Goal: Entertainment & Leisure: Consume media (video, audio)

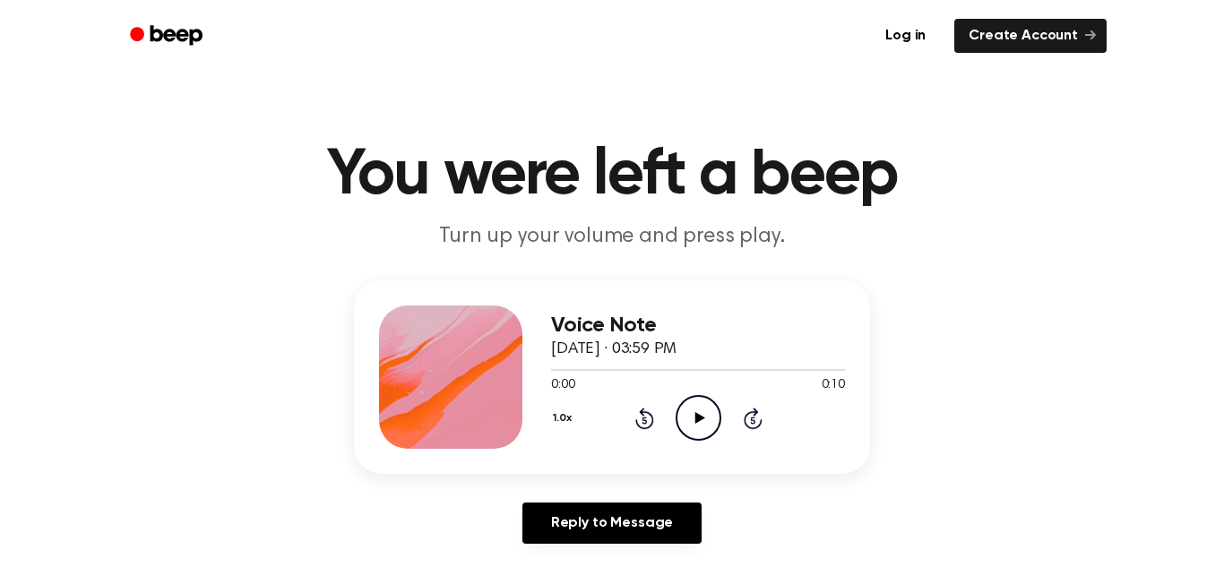
click at [685, 402] on icon "Play Audio" at bounding box center [699, 418] width 46 height 46
click at [695, 410] on icon "Play Audio" at bounding box center [699, 418] width 46 height 46
click at [713, 416] on icon "Play Audio" at bounding box center [699, 418] width 46 height 46
click at [702, 432] on icon "Play Audio" at bounding box center [699, 418] width 46 height 46
click at [701, 432] on icon "Pause Audio" at bounding box center [699, 418] width 46 height 46
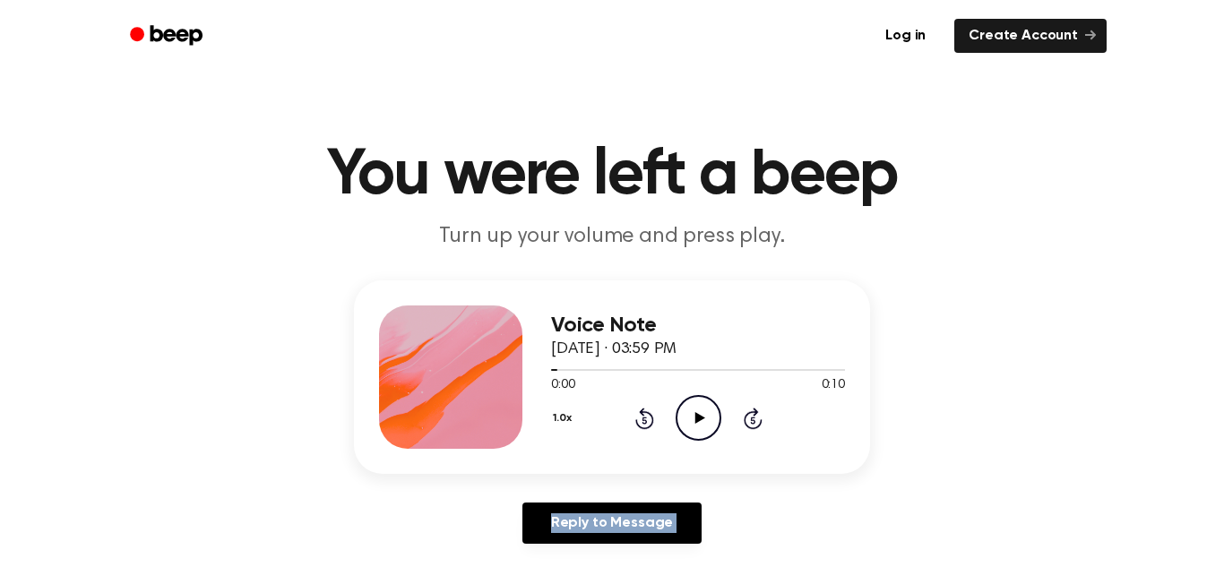
click at [701, 432] on icon "Play Audio" at bounding box center [699, 418] width 46 height 46
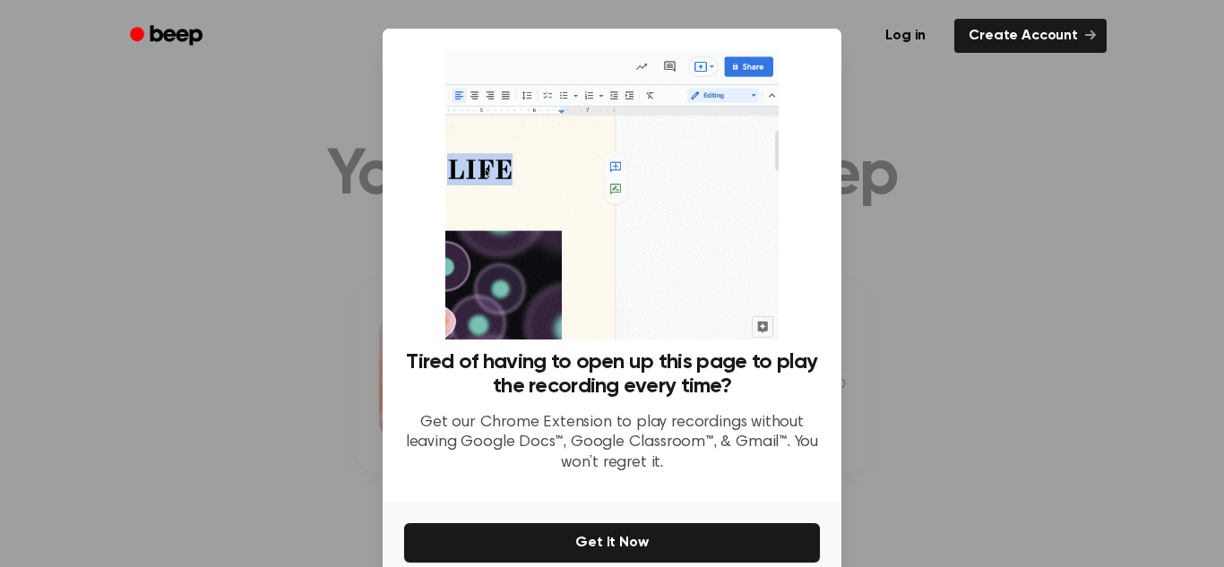
click at [701, 432] on p "Get our Chrome Extension to play recordings without leaving Google Docs™, Googl…" at bounding box center [612, 443] width 416 height 61
click at [1054, 228] on div at bounding box center [612, 283] width 1224 height 567
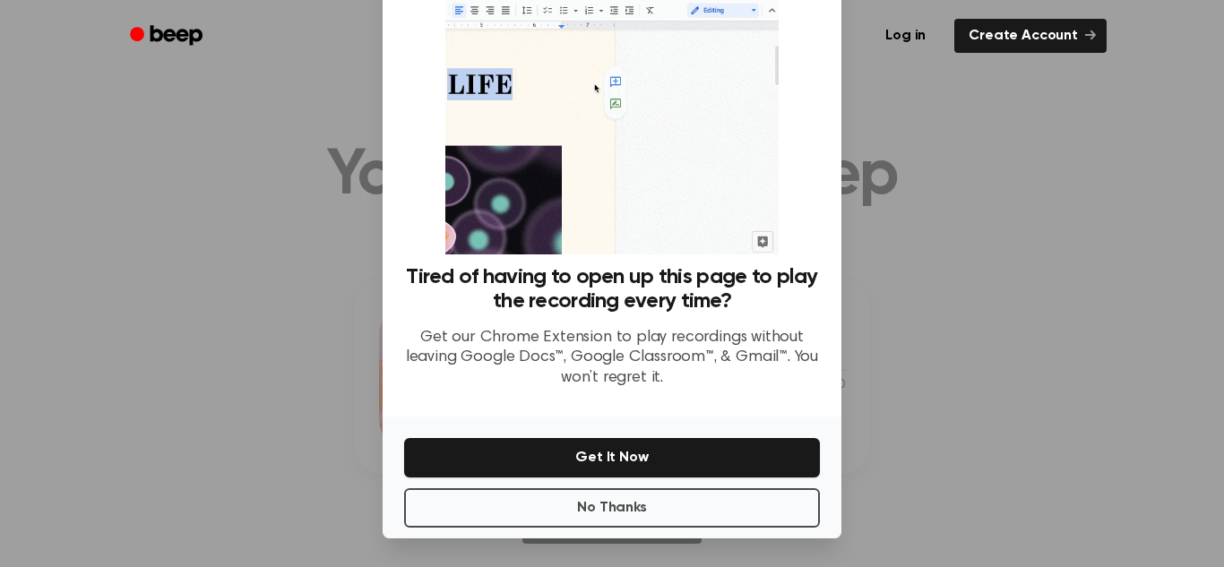
scroll to position [81, 0]
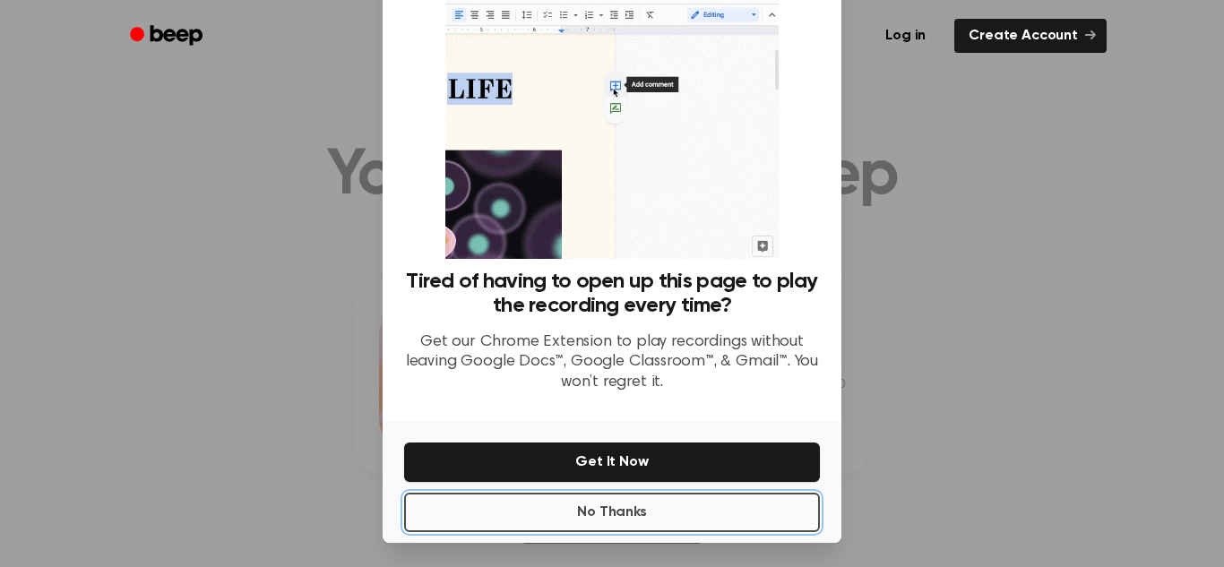
click at [688, 505] on button "No Thanks" at bounding box center [612, 512] width 416 height 39
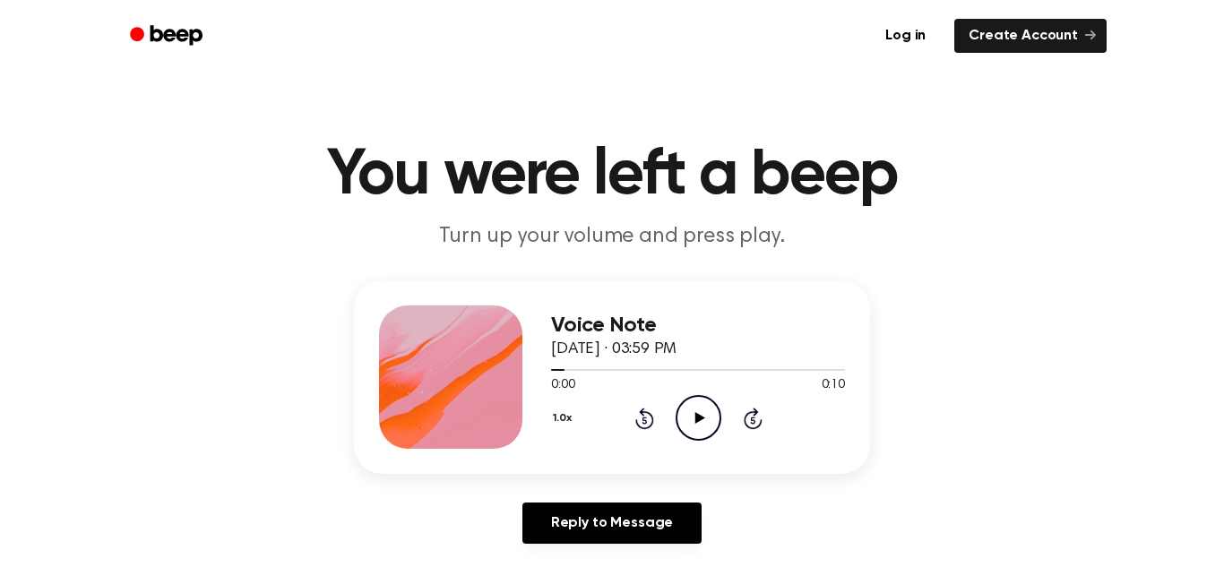
click at [685, 418] on icon "Play Audio" at bounding box center [699, 418] width 46 height 46
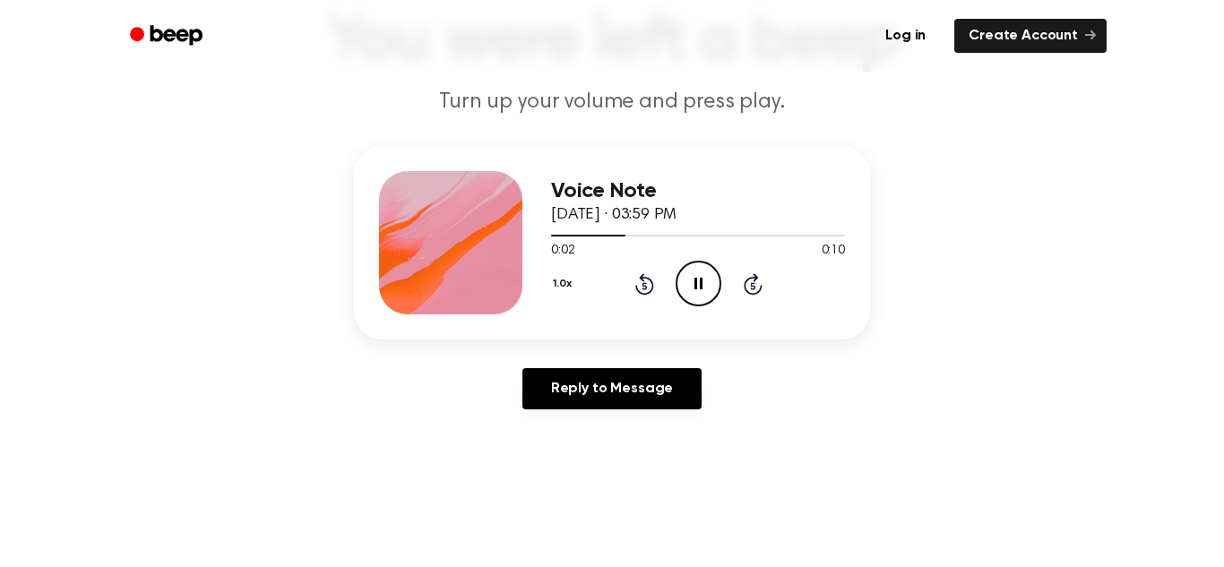
scroll to position [193, 0]
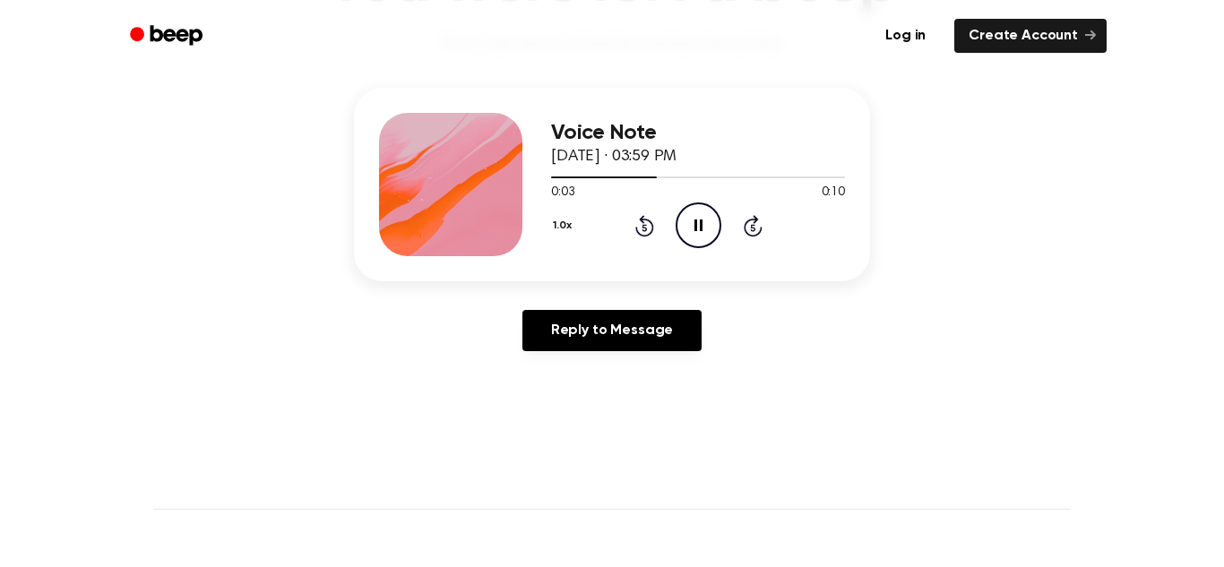
click at [696, 216] on icon "Pause Audio" at bounding box center [699, 226] width 46 height 46
click at [865, 231] on div "Voice Note [DATE] · 03:59 PM 0:03 0:10 Your browser does not support the [objec…" at bounding box center [612, 185] width 516 height 194
click at [698, 228] on icon at bounding box center [700, 226] width 10 height 12
drag, startPoint x: 675, startPoint y: 172, endPoint x: 540, endPoint y: 179, distance: 134.6
click at [540, 179] on div "Voice Note [DATE] · 03:59 PM 0:04 0:10 Your browser does not support the [objec…" at bounding box center [612, 185] width 516 height 194
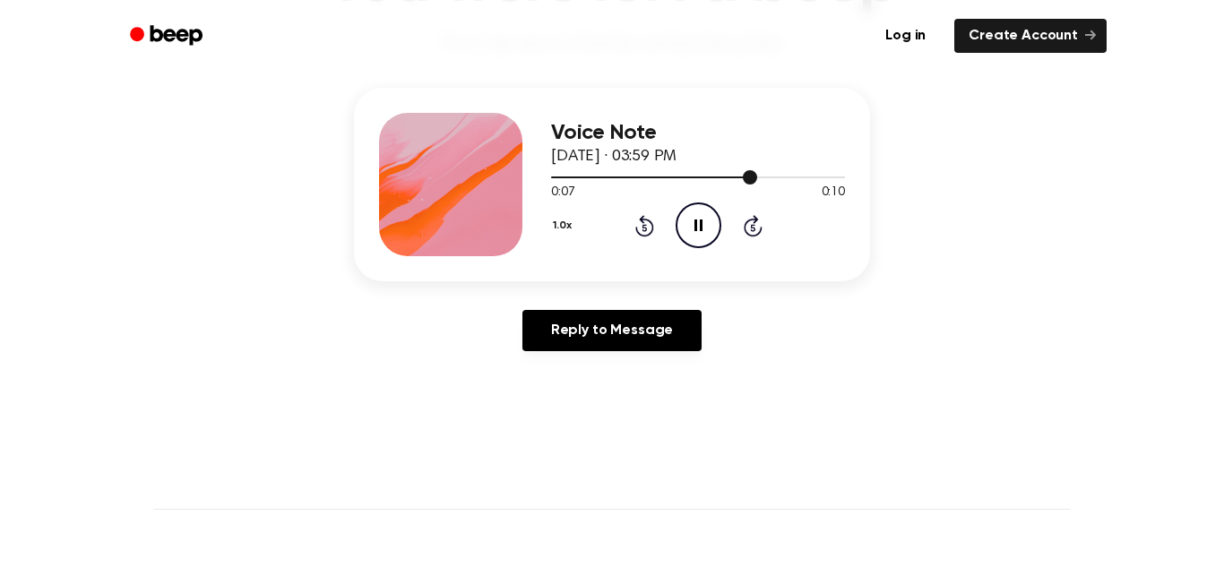
drag, startPoint x: 721, startPoint y: 179, endPoint x: 677, endPoint y: 176, distance: 44.1
click at [677, 176] on div at bounding box center [698, 176] width 294 height 14
drag, startPoint x: 688, startPoint y: 176, endPoint x: 675, endPoint y: 177, distance: 13.6
click at [675, 177] on div at bounding box center [629, 178] width 157 height 2
drag, startPoint x: 675, startPoint y: 177, endPoint x: 645, endPoint y: 179, distance: 29.6
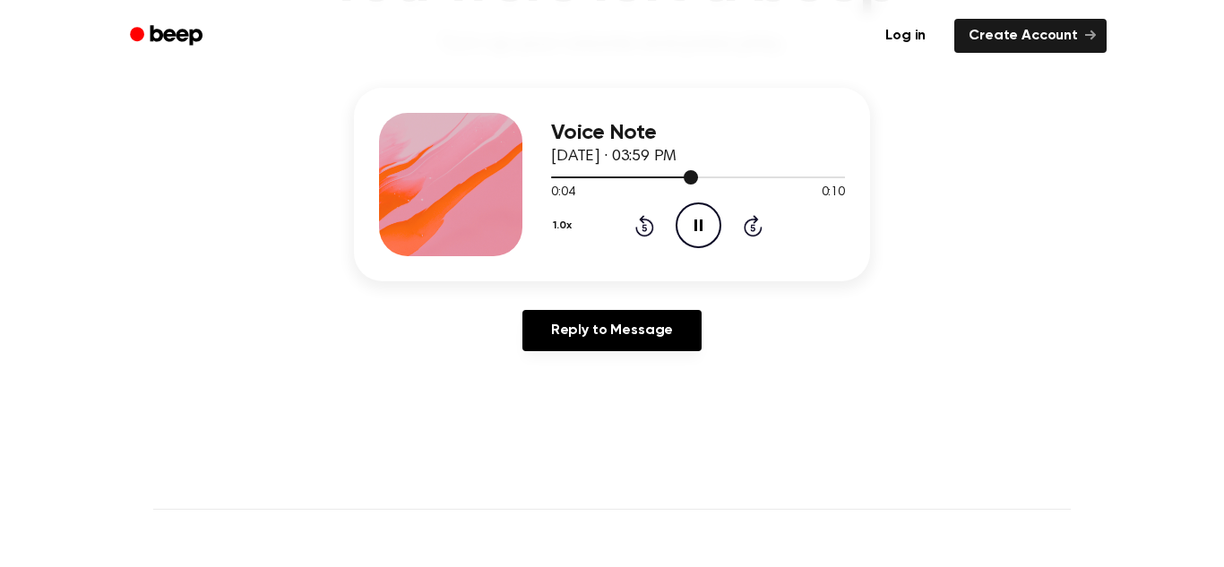
click at [645, 179] on div at bounding box center [698, 176] width 294 height 14
click at [698, 229] on icon "Play Audio" at bounding box center [699, 226] width 46 height 46
